Goal: Find specific page/section: Find specific page/section

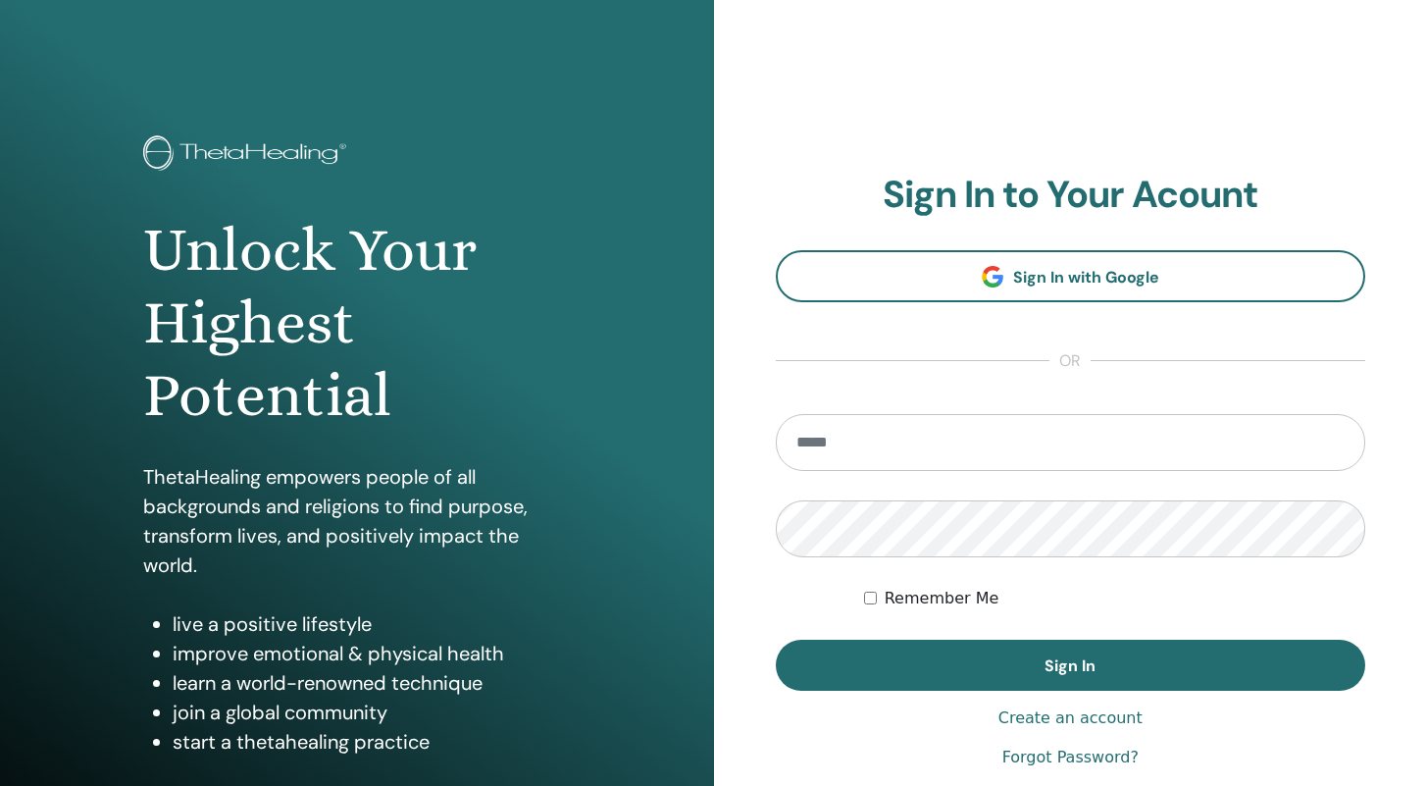
click at [838, 432] on input "email" at bounding box center [1071, 442] width 591 height 57
type input "**********"
click at [776, 640] on button "Sign In" at bounding box center [1071, 665] width 591 height 51
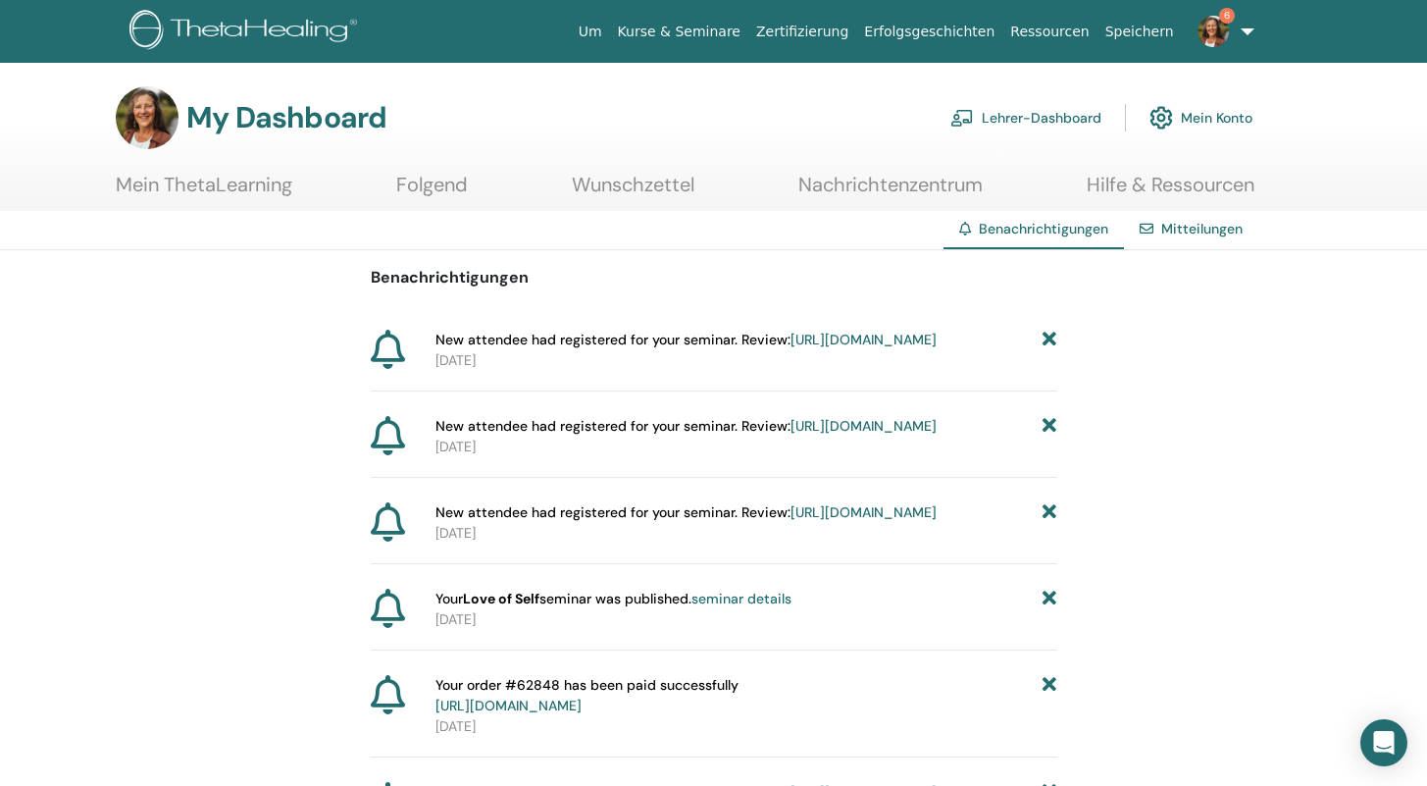
click at [1008, 117] on link "Lehrer-Dashboard" at bounding box center [1026, 117] width 151 height 43
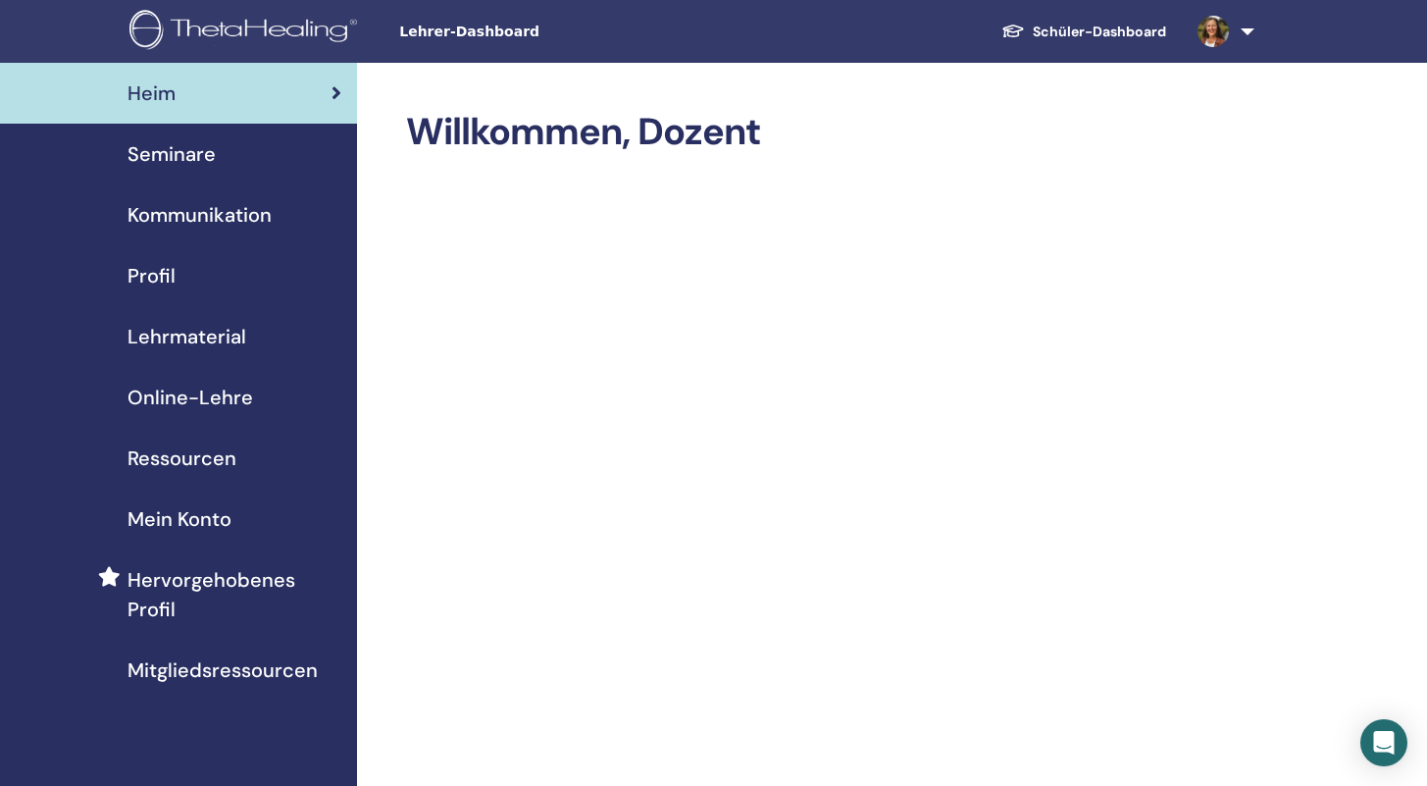
click at [182, 163] on span "Seminare" at bounding box center [172, 153] width 88 height 29
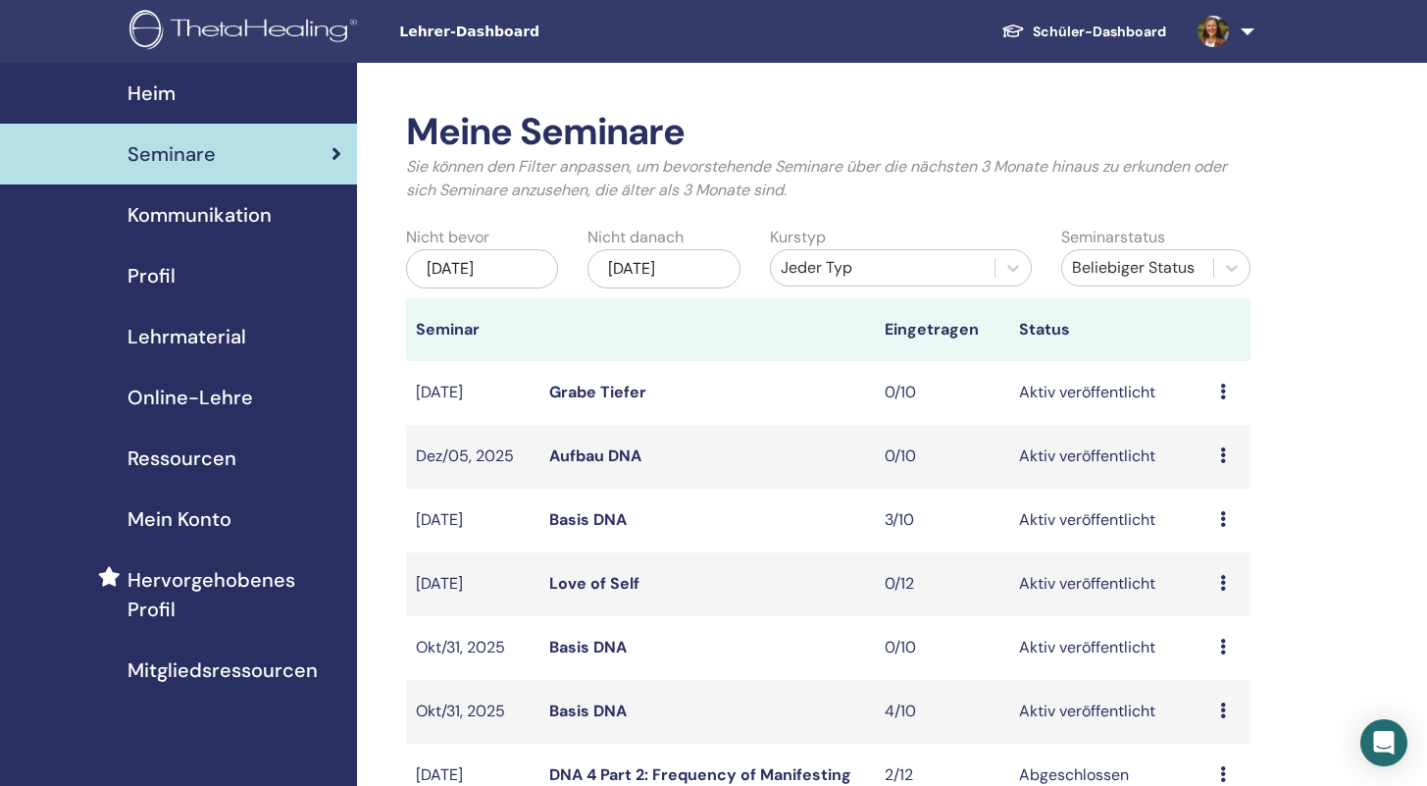
click at [1224, 708] on icon at bounding box center [1223, 710] width 6 height 16
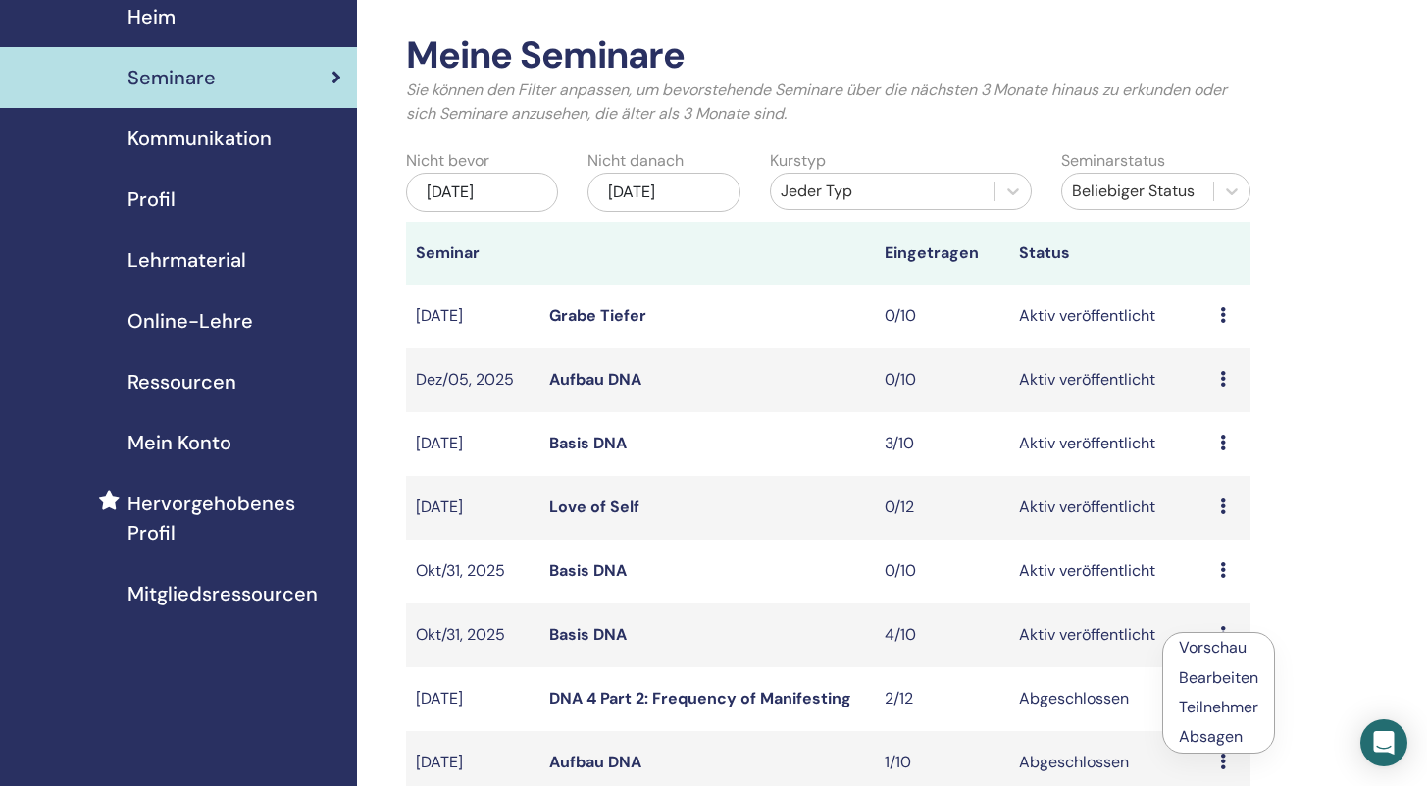
scroll to position [169, 0]
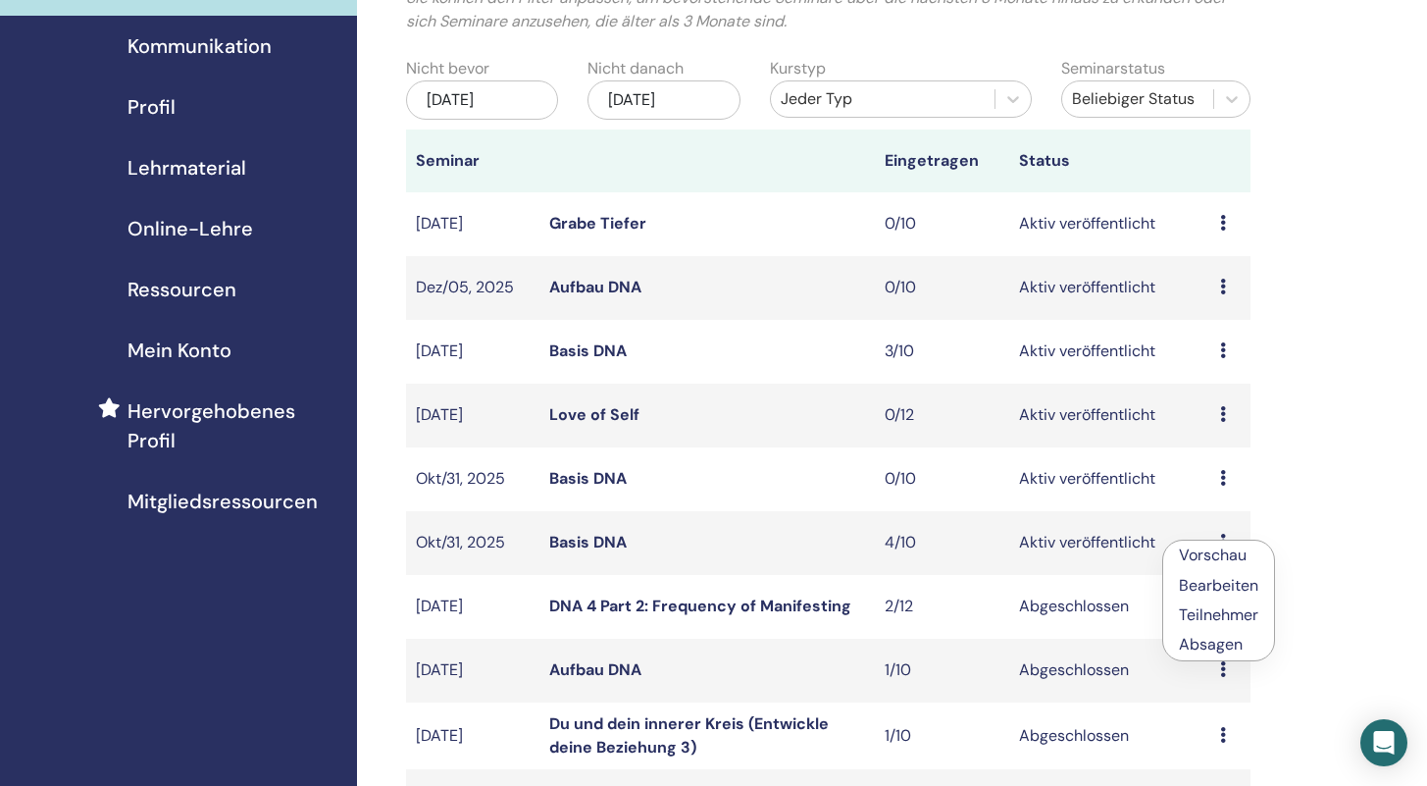
click at [1232, 615] on link "Teilnehmer" at bounding box center [1218, 614] width 79 height 21
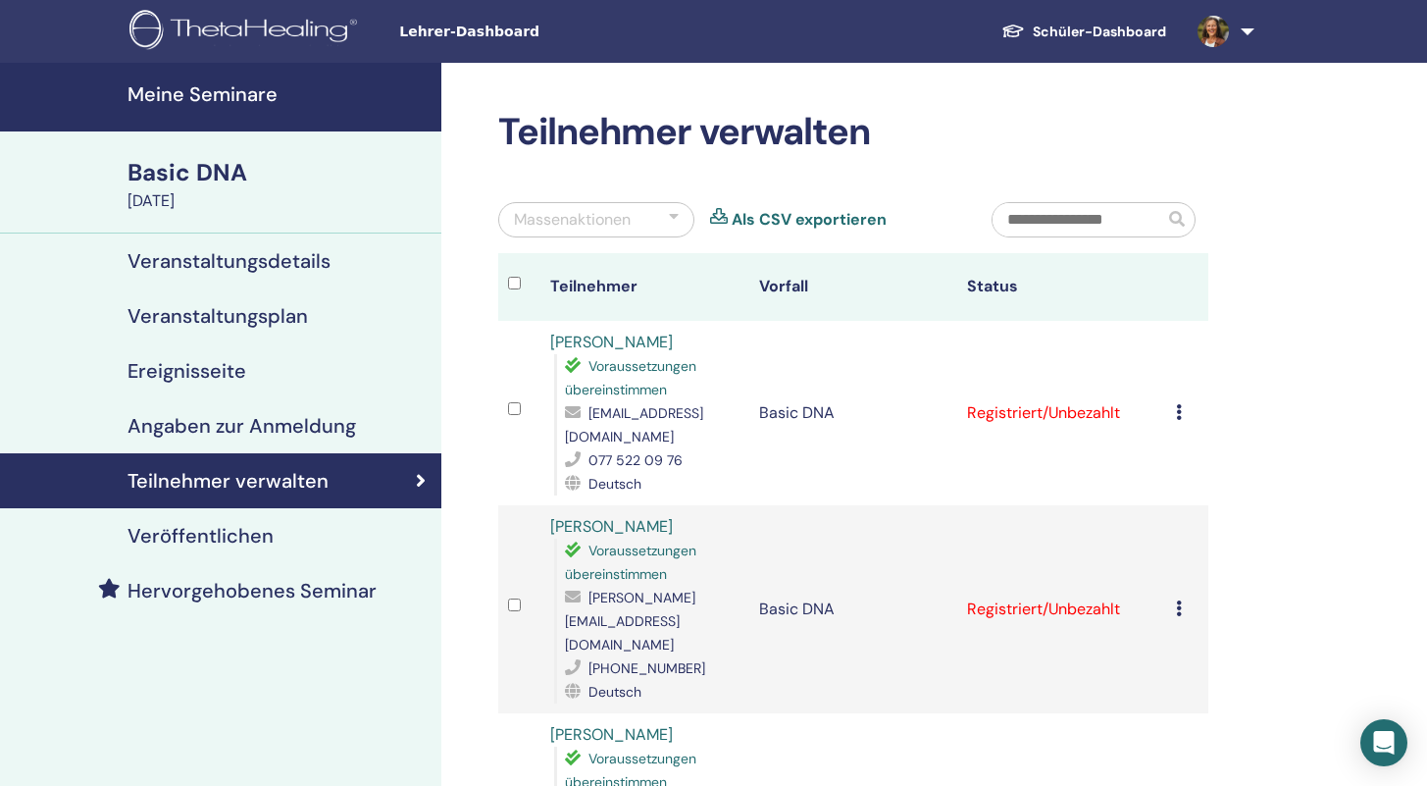
click at [194, 170] on div "Basic DNA" at bounding box center [279, 172] width 302 height 33
